Goal: Information Seeking & Learning: Check status

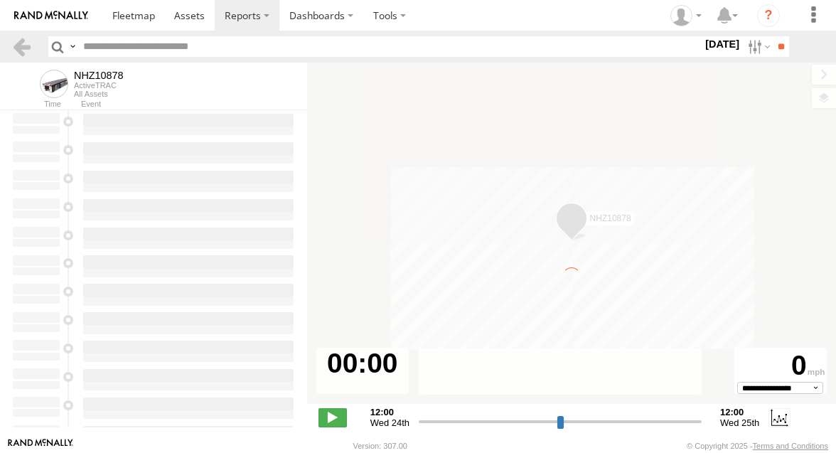
type input "**********"
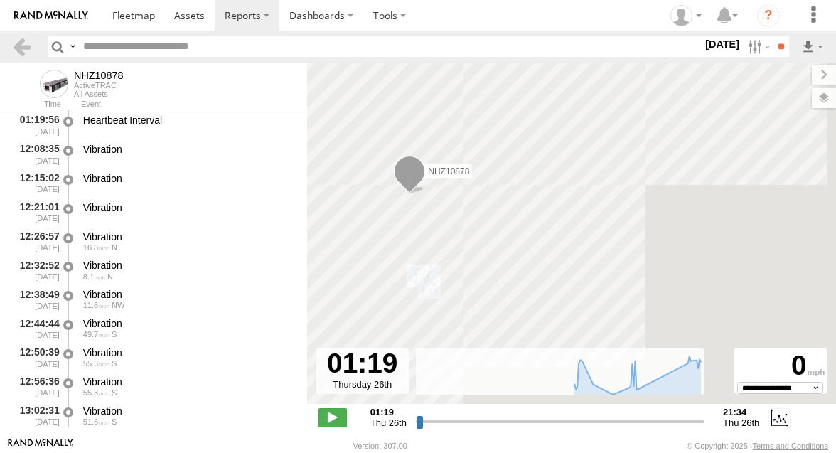
click at [115, 44] on input "text" at bounding box center [390, 46] width 625 height 21
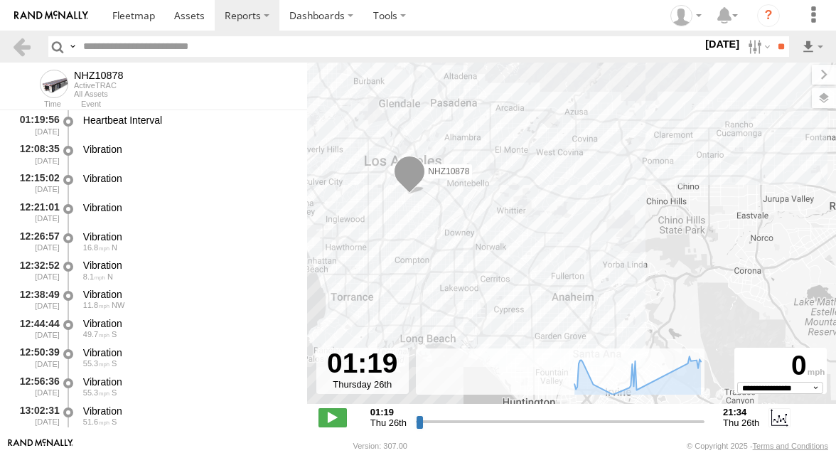
paste input "********"
type input "********"
click at [755, 43] on label at bounding box center [758, 46] width 31 height 21
click at [0, 0] on label at bounding box center [0, 0] width 0 height 0
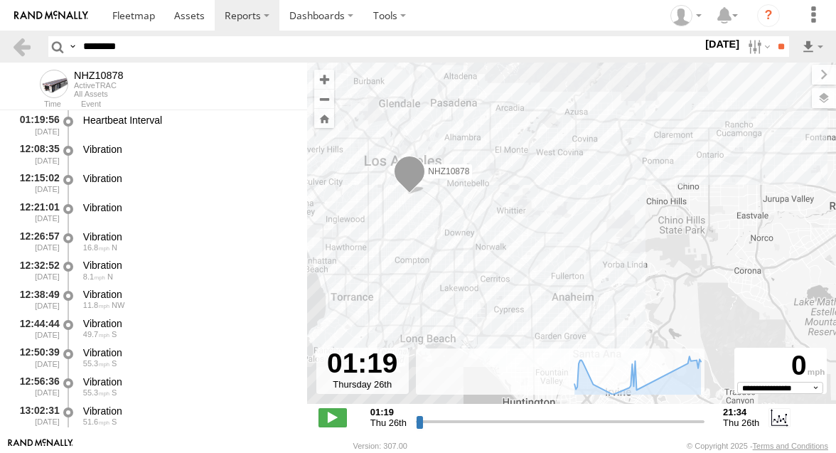
click at [0, 0] on label at bounding box center [0, 0] width 0 height 0
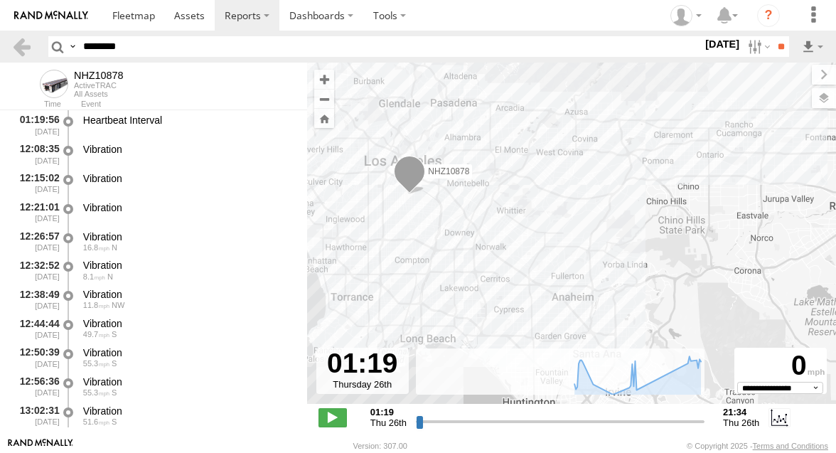
click at [0, 0] on label at bounding box center [0, 0] width 0 height 0
click at [778, 46] on input "**" at bounding box center [781, 46] width 16 height 21
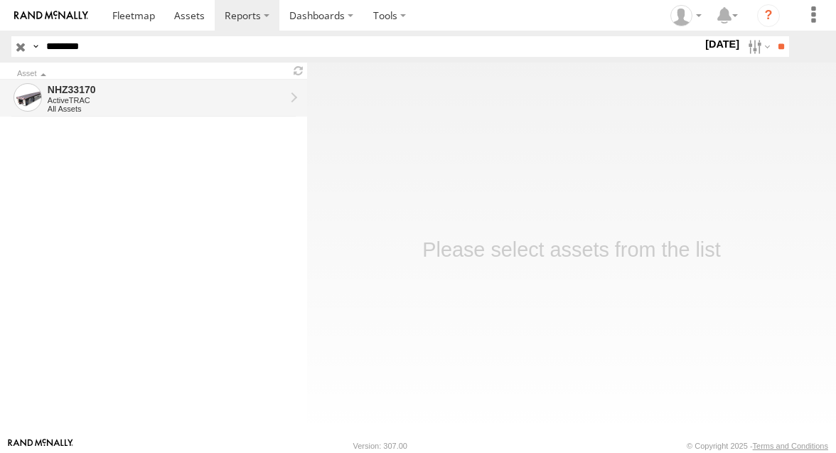
click at [203, 105] on div "All Assets" at bounding box center [167, 109] width 238 height 9
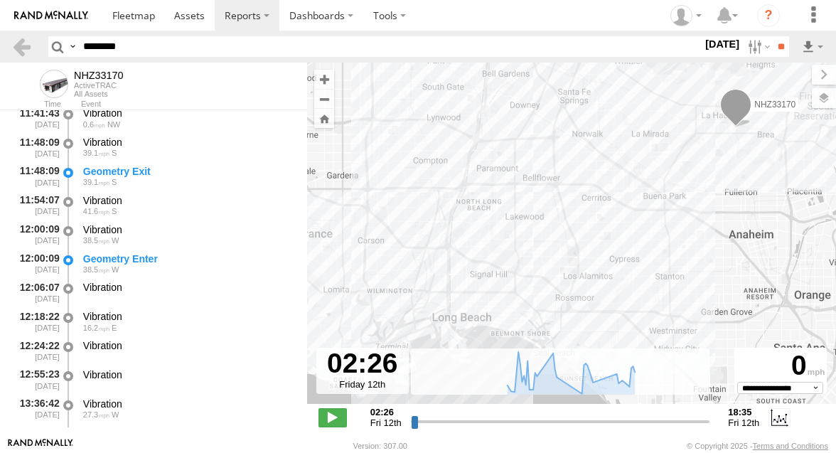
scroll to position [1001, 0]
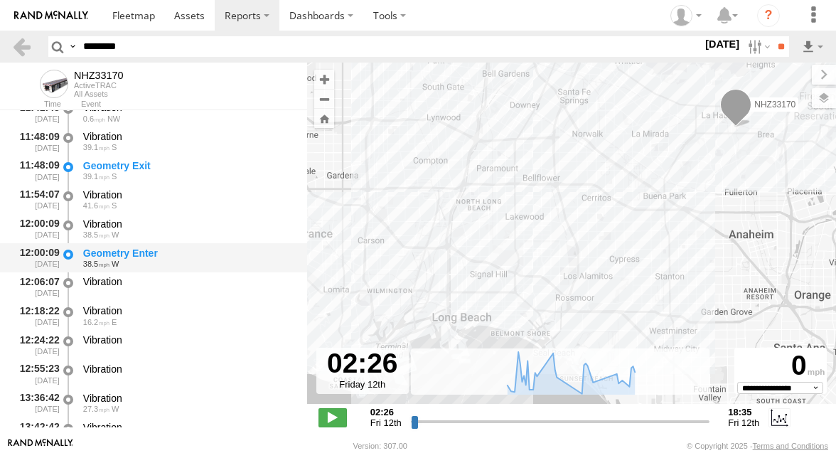
click at [166, 256] on div "Geometry Enter" at bounding box center [188, 253] width 211 height 13
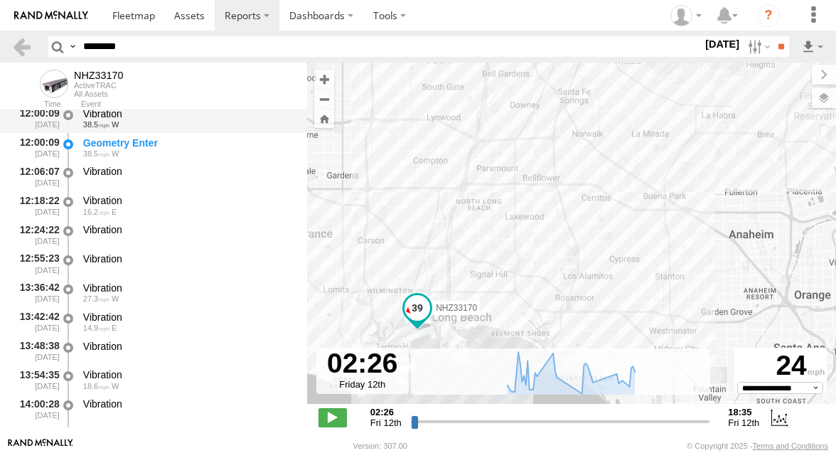
scroll to position [1117, 0]
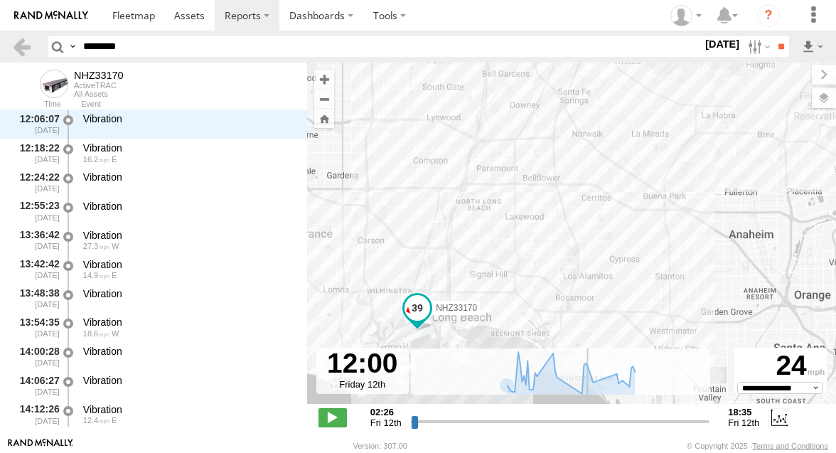
drag, startPoint x: 415, startPoint y: 420, endPoint x: 587, endPoint y: 418, distance: 171.4
click at [587, 418] on input "range" at bounding box center [560, 422] width 299 height 14
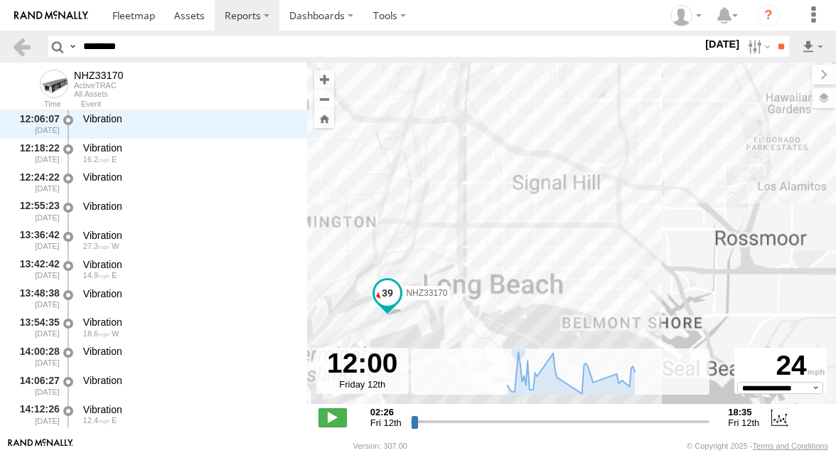
drag, startPoint x: 485, startPoint y: 297, endPoint x: 639, endPoint y: 149, distance: 214.3
click at [639, 149] on div "NHZ33170" at bounding box center [571, 241] width 529 height 356
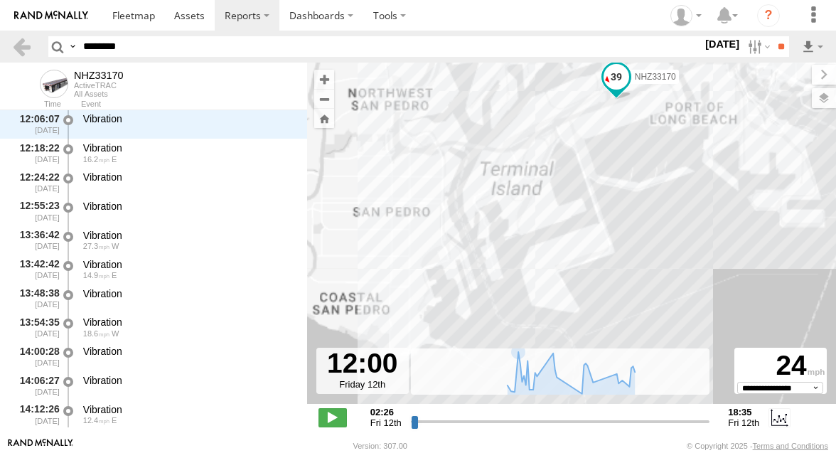
drag, startPoint x: 588, startPoint y: 173, endPoint x: 585, endPoint y: 228, distance: 55.6
click at [586, 232] on div "NHZ33170" at bounding box center [571, 241] width 529 height 356
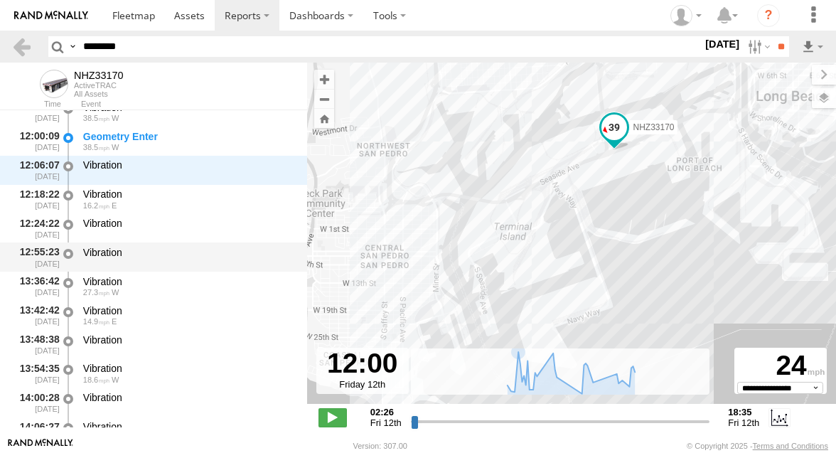
scroll to position [1115, 0]
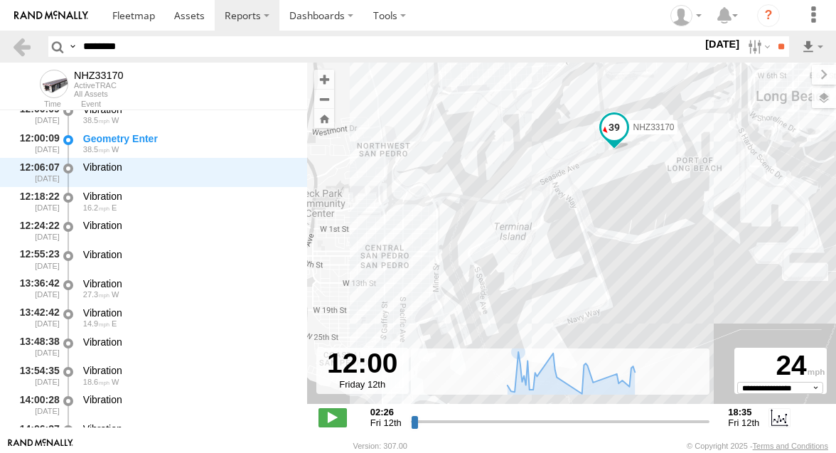
click at [605, 173] on div "NHZ33170" at bounding box center [571, 241] width 529 height 356
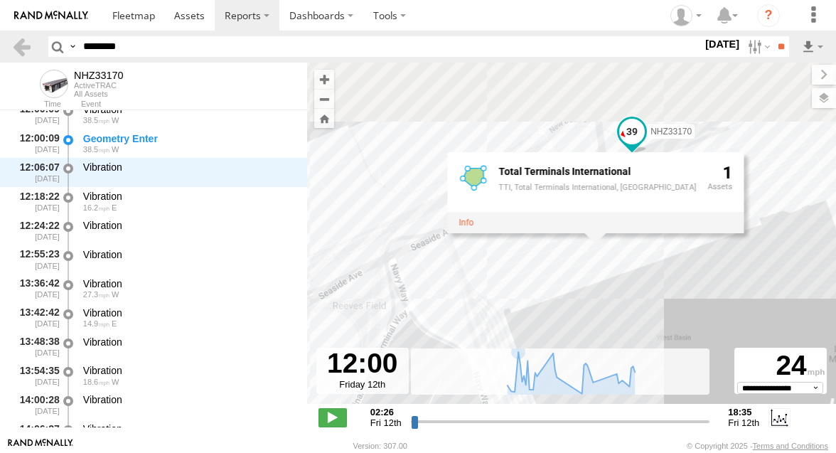
drag, startPoint x: 605, startPoint y: 173, endPoint x: 583, endPoint y: 254, distance: 84.2
click at [583, 255] on div "NHZ33170 Total Terminals International TTI, Total Terminals International, Hanj…" at bounding box center [571, 241] width 529 height 356
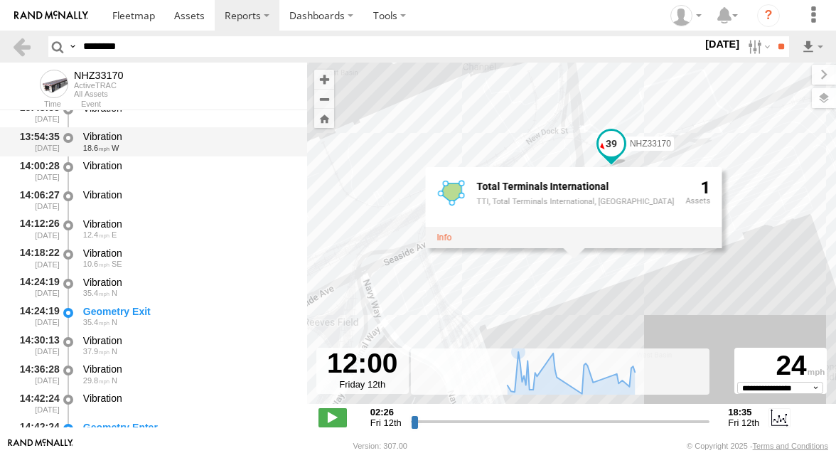
scroll to position [1361, 0]
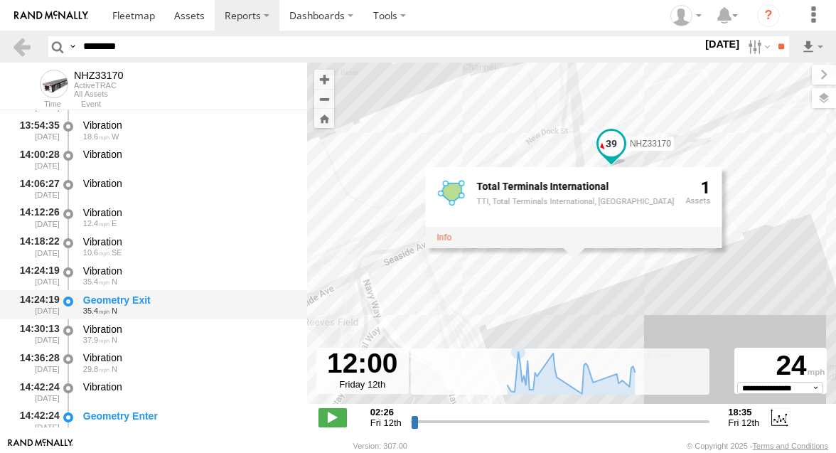
click at [183, 298] on div "Geometry Exit" at bounding box center [188, 300] width 211 height 13
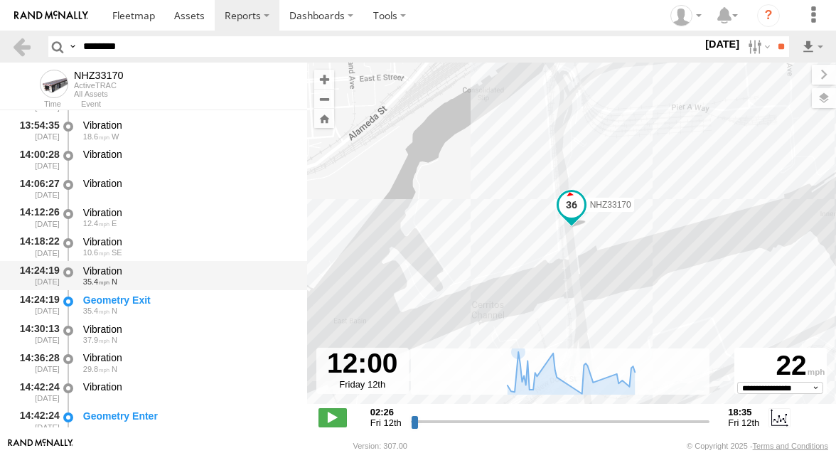
click at [187, 266] on div "Vibration" at bounding box center [188, 271] width 211 height 13
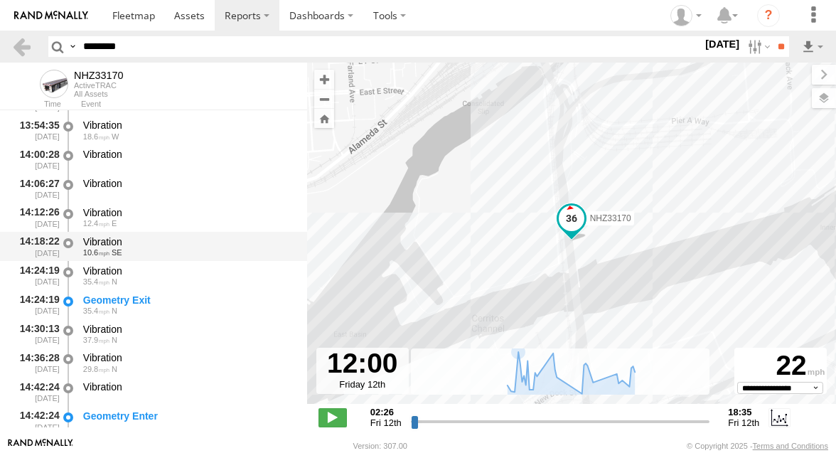
click at [187, 257] on div "10.6 SE" at bounding box center [188, 252] width 211 height 9
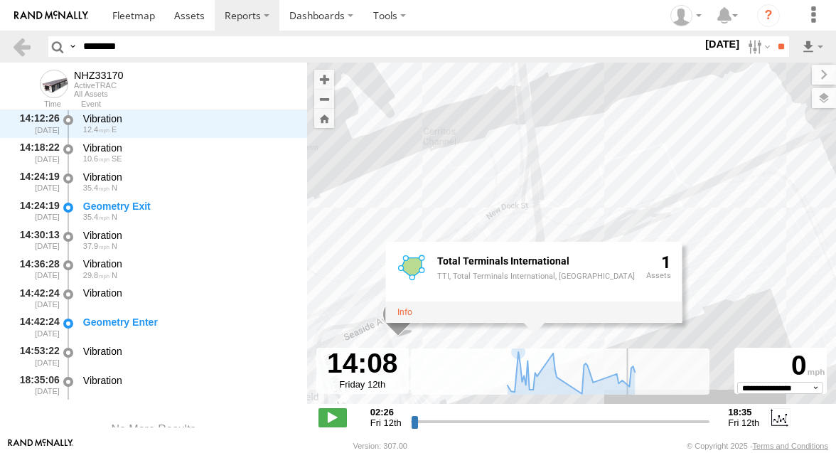
scroll to position [1484, 0]
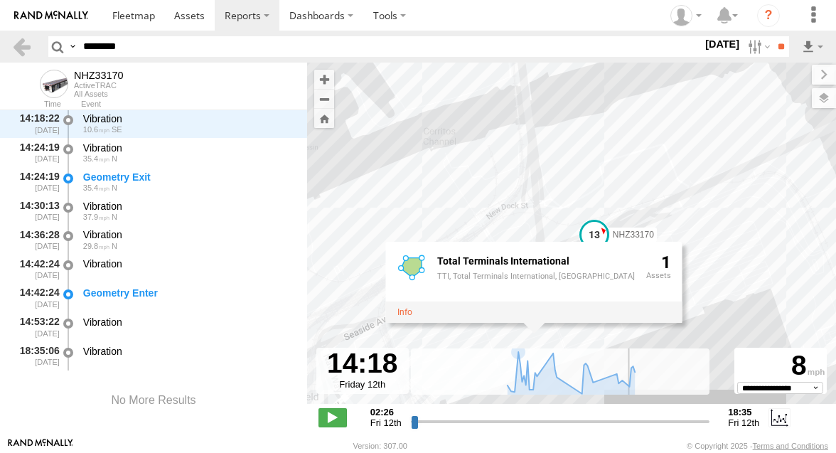
drag, startPoint x: 588, startPoint y: 420, endPoint x: 628, endPoint y: 415, distance: 40.8
type input "**********"
click at [628, 415] on input "range" at bounding box center [560, 422] width 299 height 14
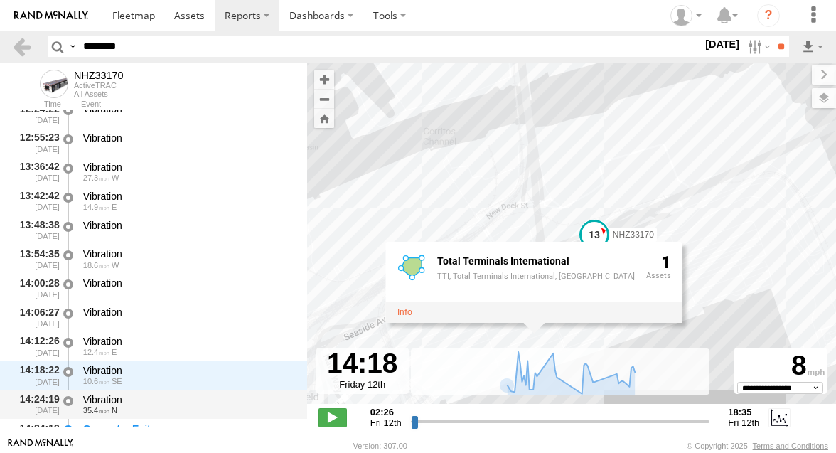
scroll to position [1228, 0]
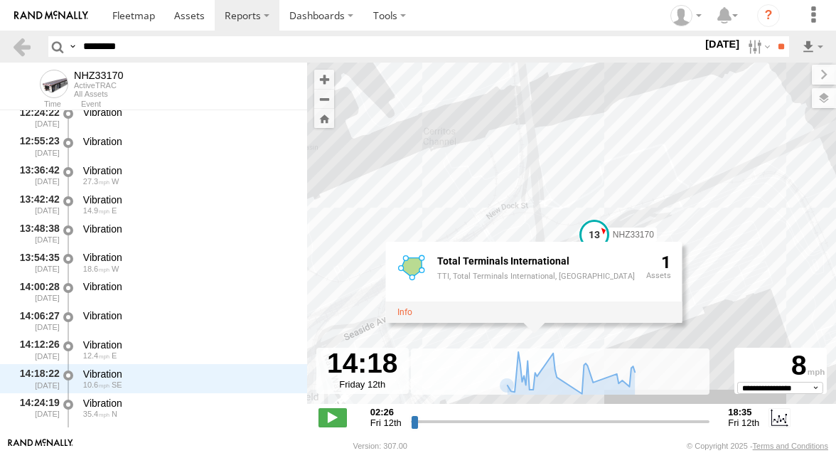
click at [133, 49] on input "********" at bounding box center [390, 46] width 625 height 21
paste input "**"
type input "**********"
click at [750, 43] on label at bounding box center [758, 46] width 31 height 21
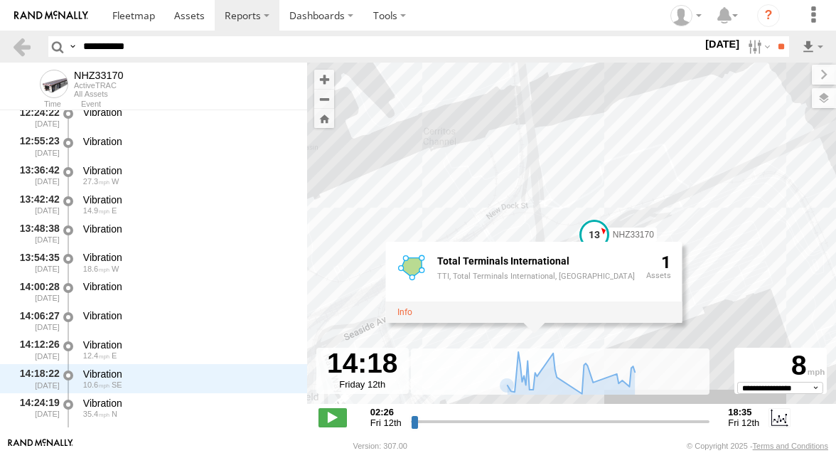
click at [0, 0] on label at bounding box center [0, 0] width 0 height 0
click at [785, 46] on input "**" at bounding box center [781, 46] width 16 height 21
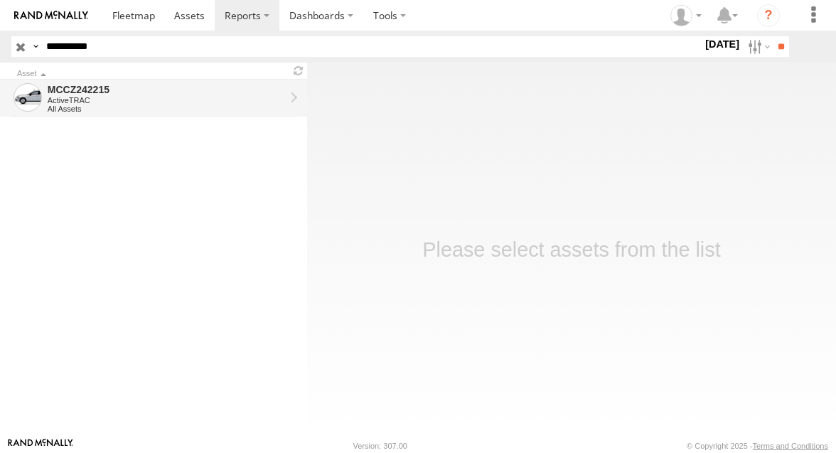
click at [192, 91] on div "MCCZ242215" at bounding box center [167, 89] width 238 height 13
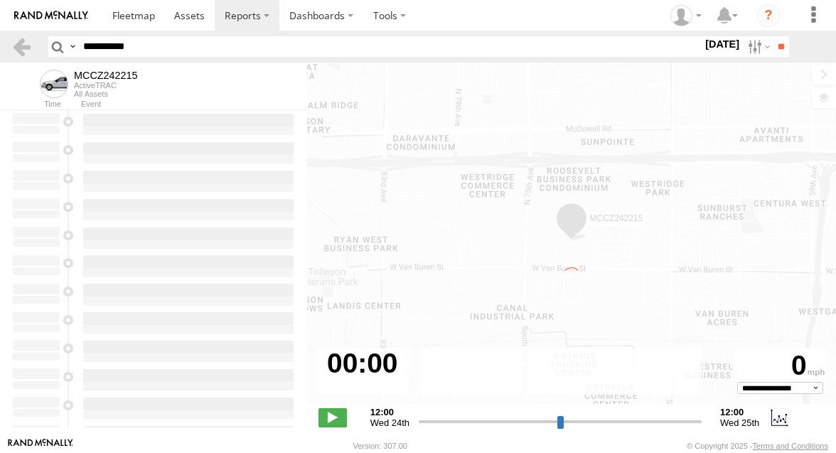
type input "**********"
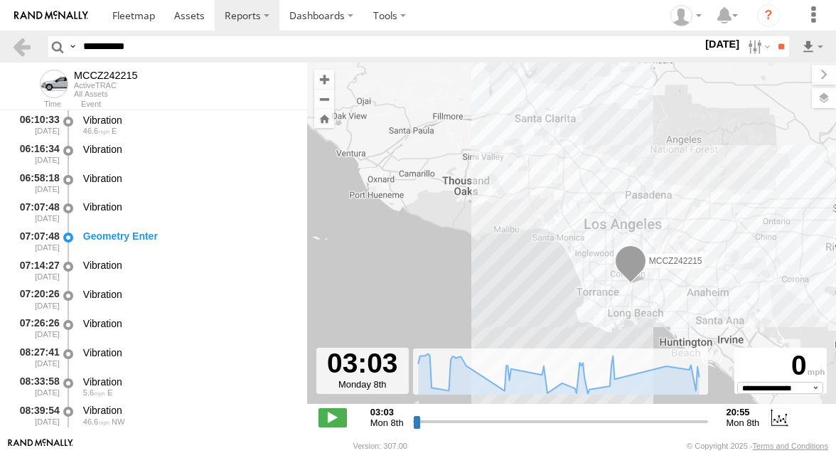
scroll to position [677, 0]
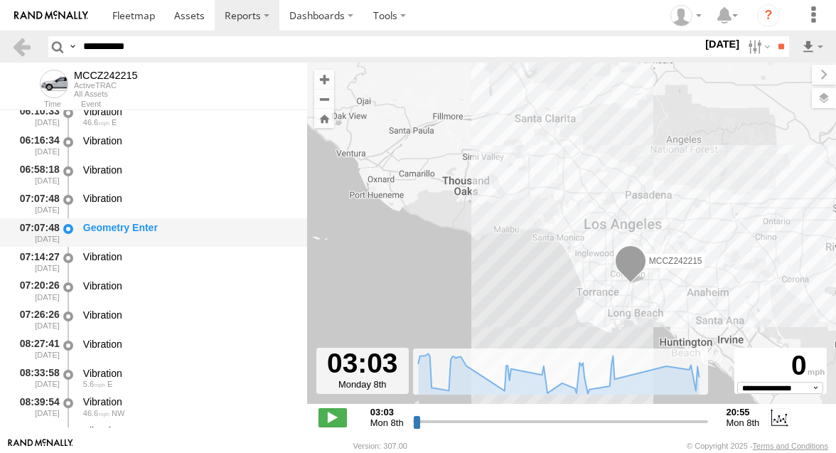
click at [211, 233] on div "Geometry Enter" at bounding box center [188, 227] width 211 height 13
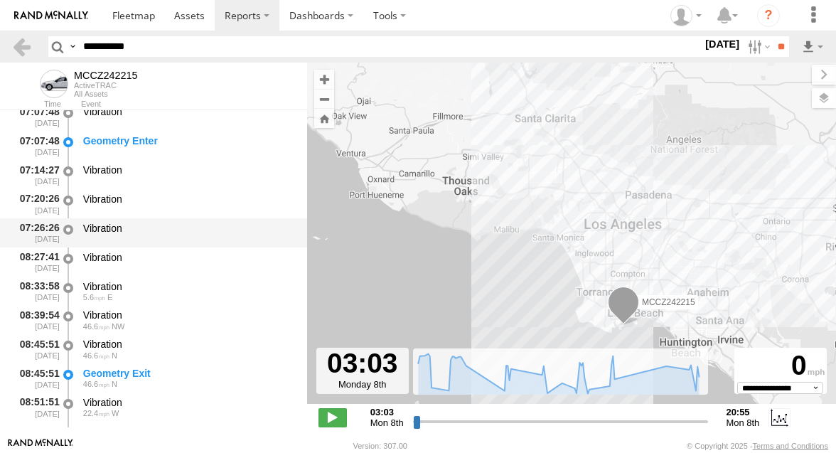
scroll to position [795, 0]
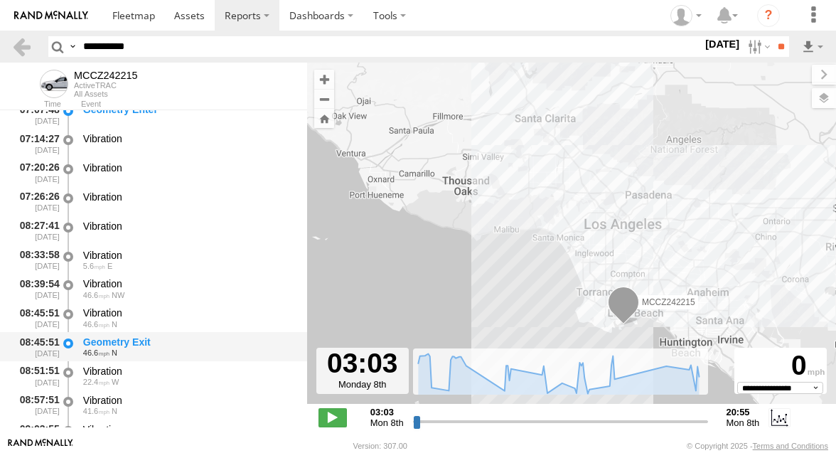
click at [192, 341] on div "Geometry Exit" at bounding box center [188, 342] width 211 height 13
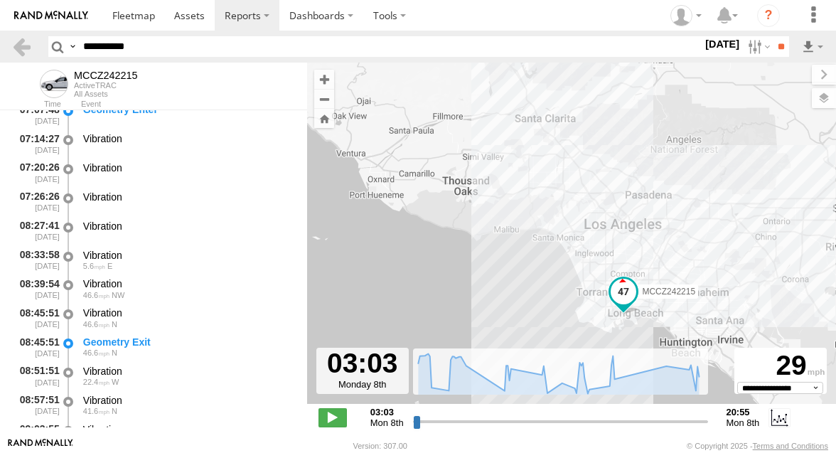
click at [121, 46] on input "**********" at bounding box center [390, 46] width 625 height 21
paste input "text"
type input "********"
click at [744, 46] on label at bounding box center [758, 46] width 31 height 21
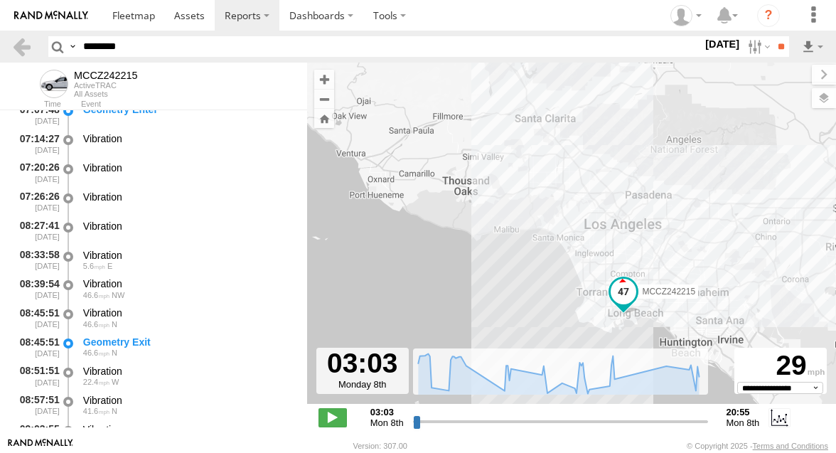
click at [0, 0] on label at bounding box center [0, 0] width 0 height 0
click at [776, 55] on input "**" at bounding box center [781, 46] width 16 height 21
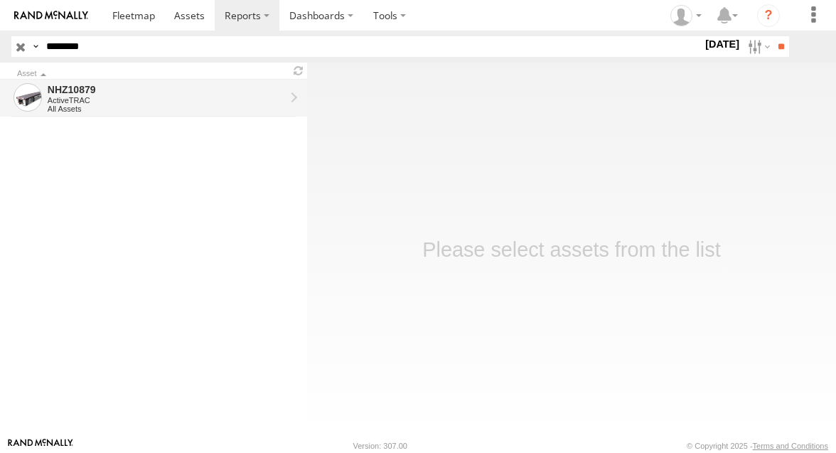
click at [224, 100] on div "ActiveTRAC" at bounding box center [167, 100] width 238 height 9
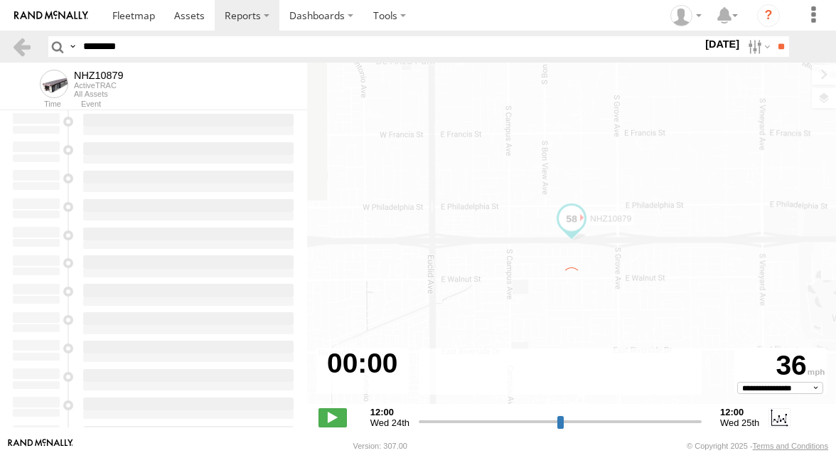
type input "**********"
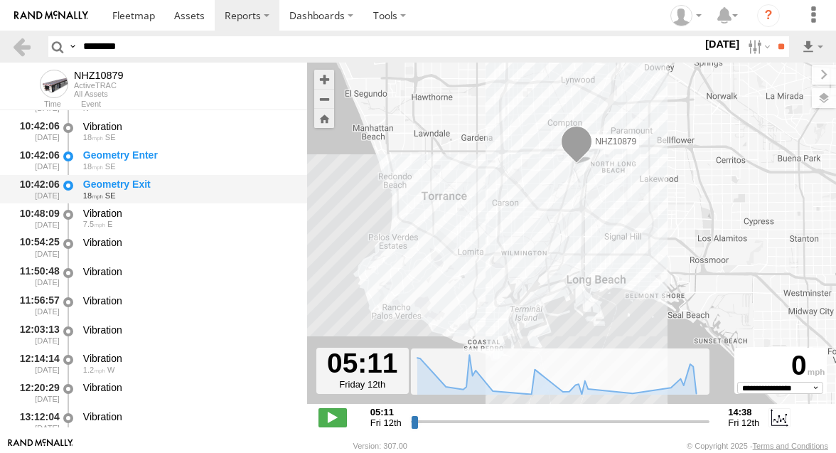
scroll to position [1122, 0]
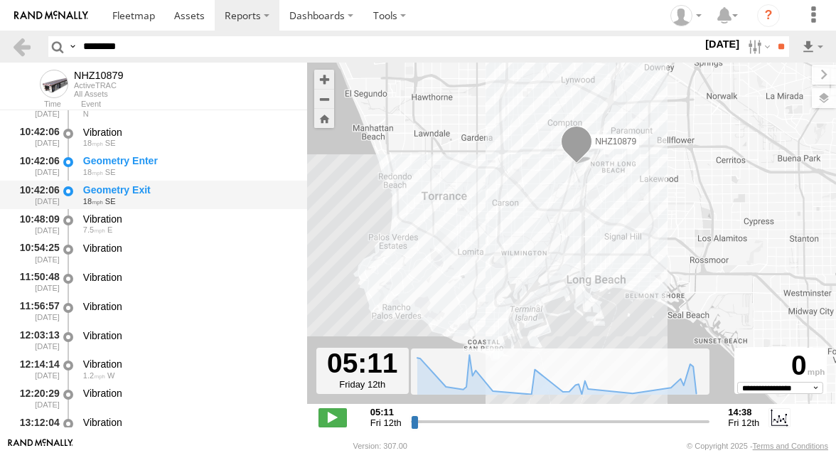
click at [181, 199] on div "18 SE" at bounding box center [188, 201] width 211 height 9
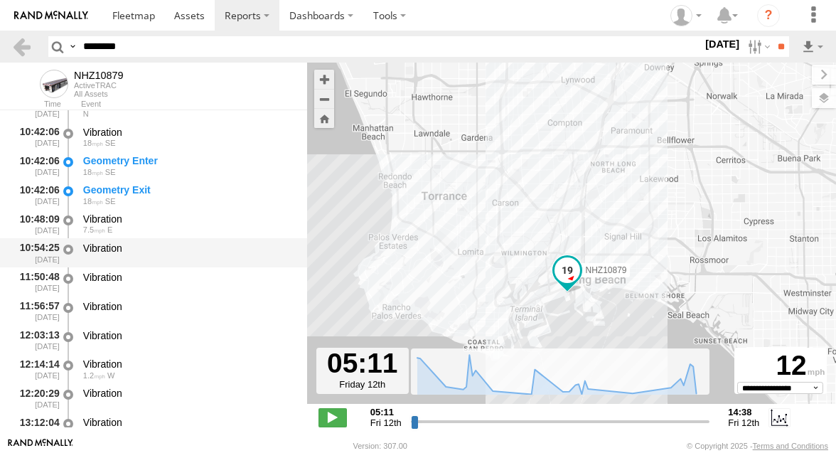
click at [168, 246] on div "Vibration" at bounding box center [188, 248] width 211 height 13
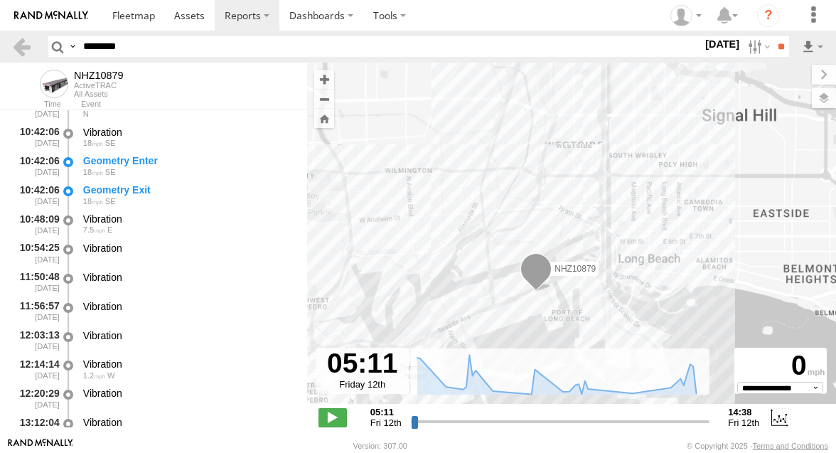
drag, startPoint x: 574, startPoint y: 288, endPoint x: 574, endPoint y: 269, distance: 19.2
click at [574, 269] on div "NHZ10879" at bounding box center [571, 241] width 529 height 356
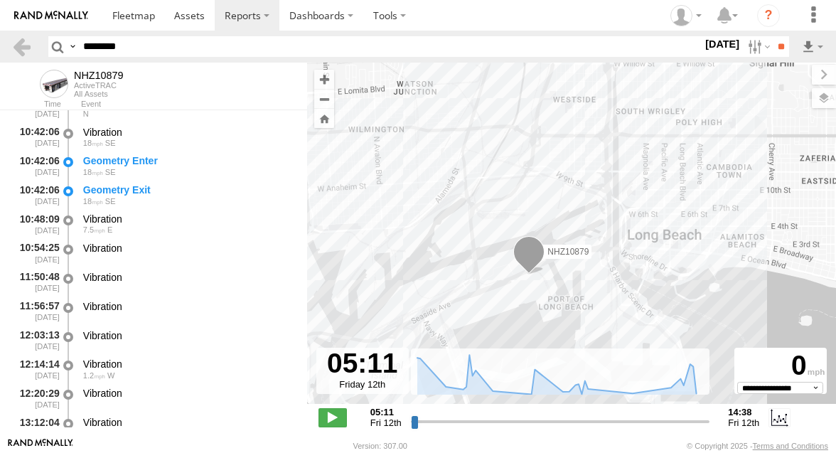
drag, startPoint x: 493, startPoint y: 312, endPoint x: 493, endPoint y: 294, distance: 17.8
click at [493, 294] on div "NHZ10879" at bounding box center [571, 241] width 529 height 356
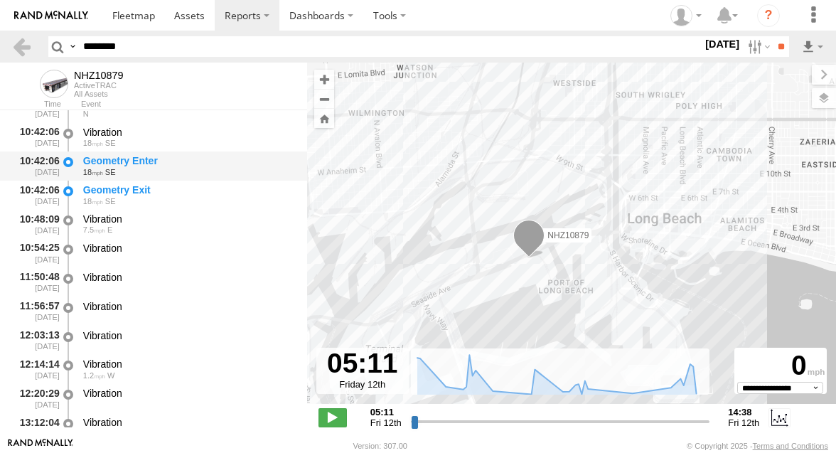
click at [198, 155] on div "Geometry Enter 18 SE" at bounding box center [188, 166] width 215 height 26
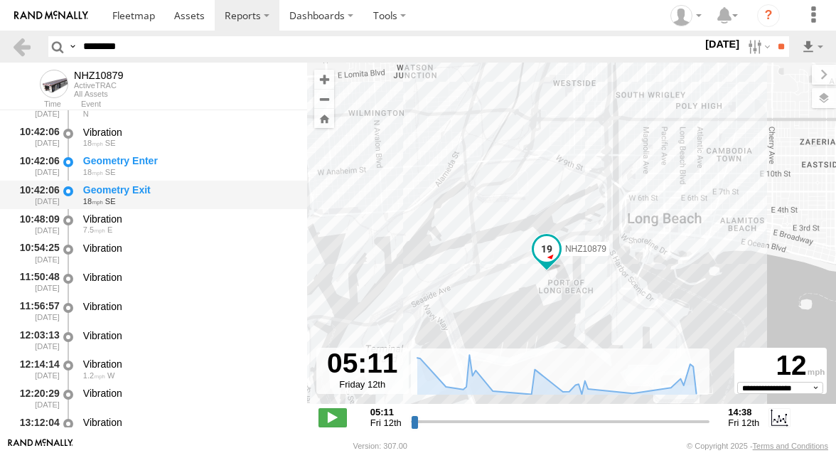
click at [185, 193] on div "Geometry Exit" at bounding box center [188, 190] width 211 height 13
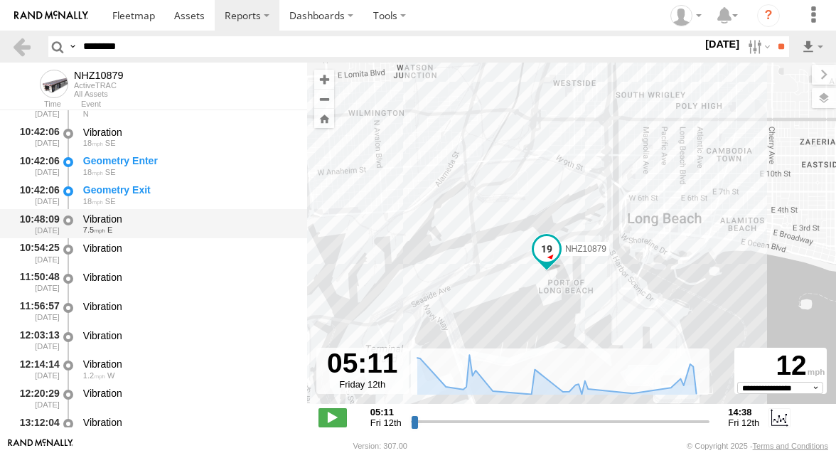
click at [184, 224] on div "Vibration" at bounding box center [188, 219] width 211 height 13
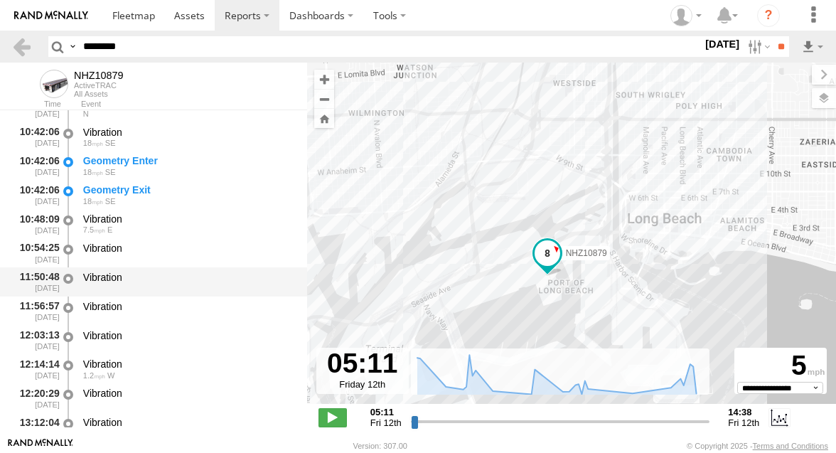
click at [178, 284] on div "Vibration" at bounding box center [188, 277] width 211 height 13
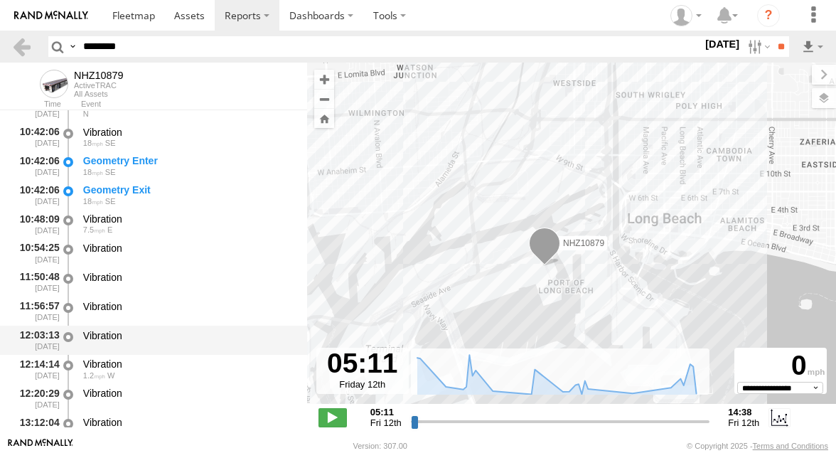
click at [172, 341] on div "Vibration" at bounding box center [188, 335] width 211 height 13
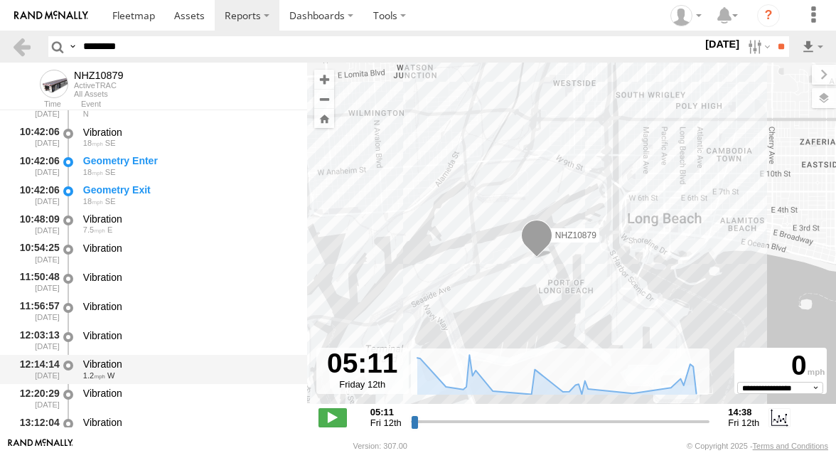
click at [171, 362] on div "Vibration" at bounding box center [188, 364] width 211 height 13
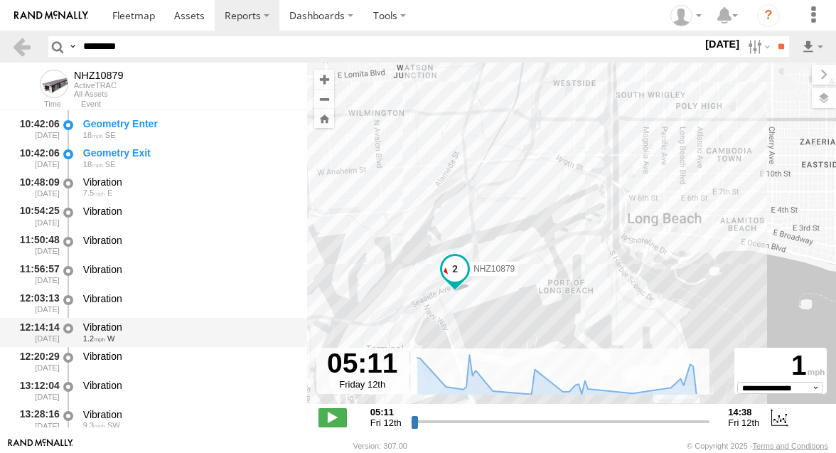
scroll to position [1167, 0]
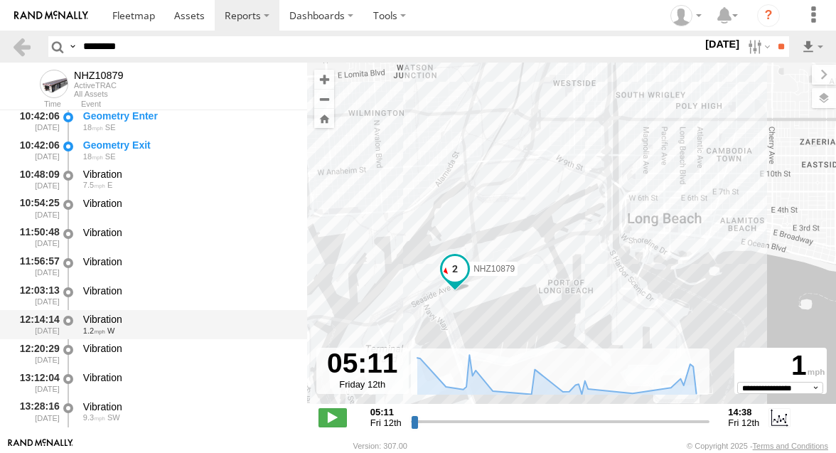
click at [171, 362] on div "Vibration" at bounding box center [188, 354] width 215 height 26
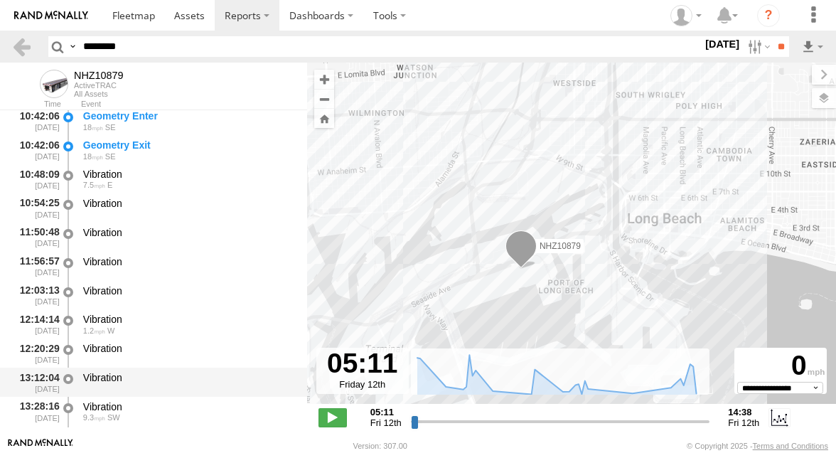
click at [165, 397] on div "13:12:04 [DATE] Vibration" at bounding box center [153, 382] width 307 height 29
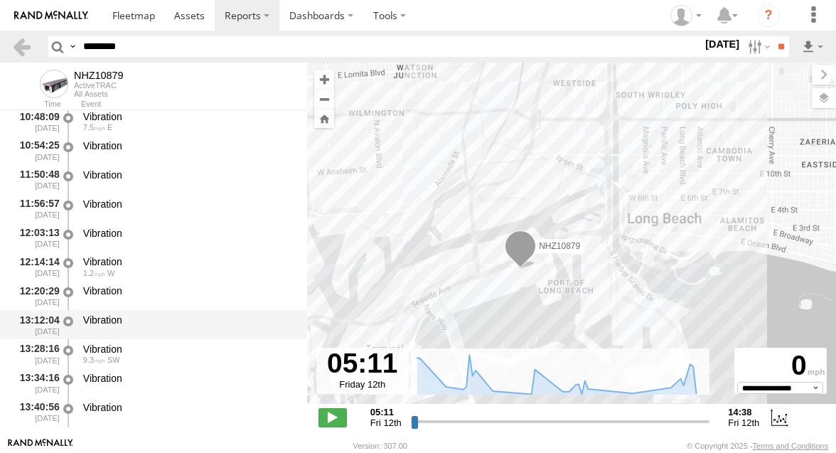
scroll to position [1234, 0]
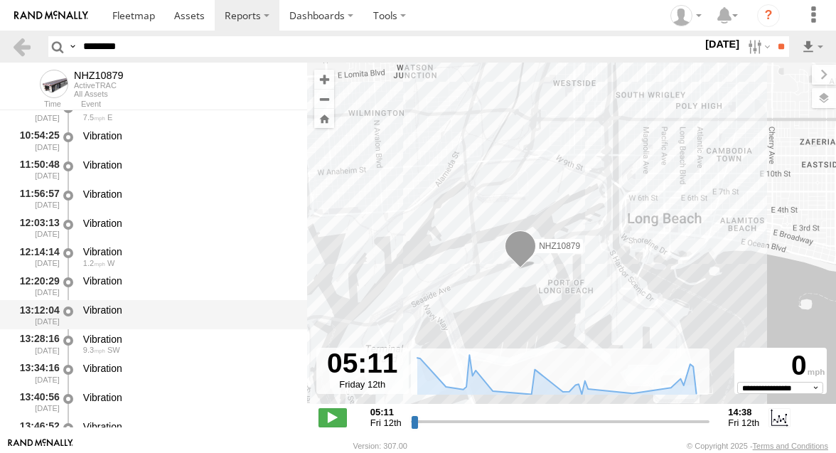
click at [165, 398] on div "Vibration" at bounding box center [188, 397] width 211 height 13
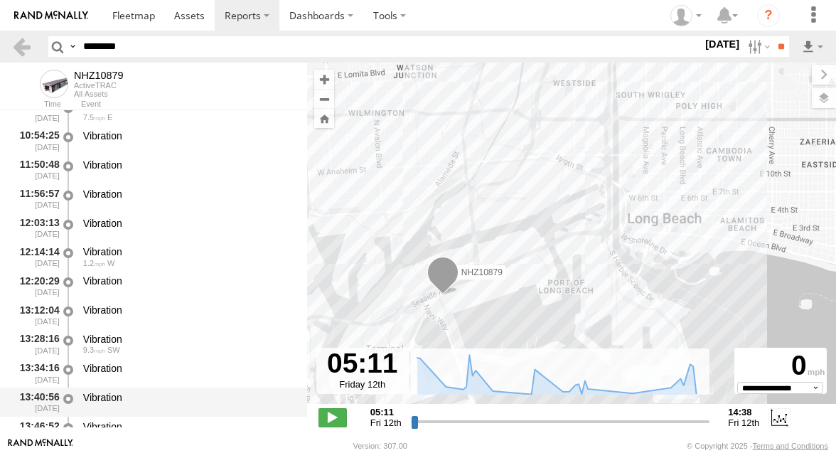
click at [162, 415] on div "Vibration" at bounding box center [188, 402] width 215 height 26
